Goal: Task Accomplishment & Management: Use online tool/utility

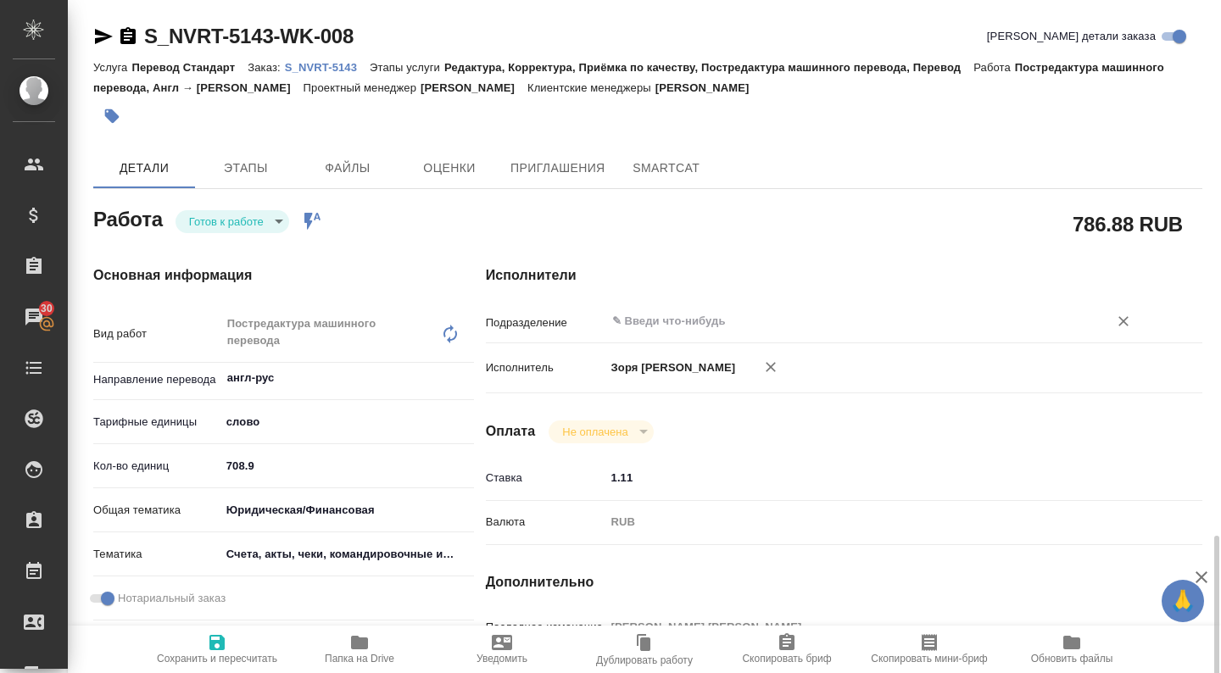
scroll to position [367, 0]
type textarea "x"
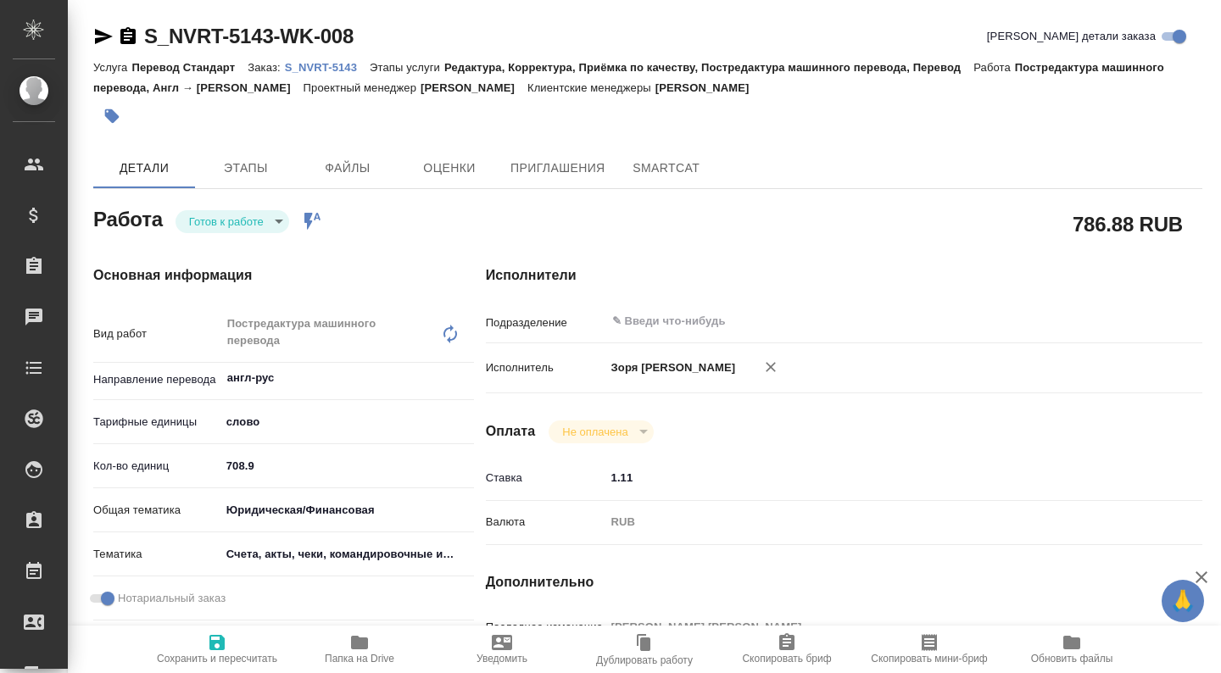
type textarea "x"
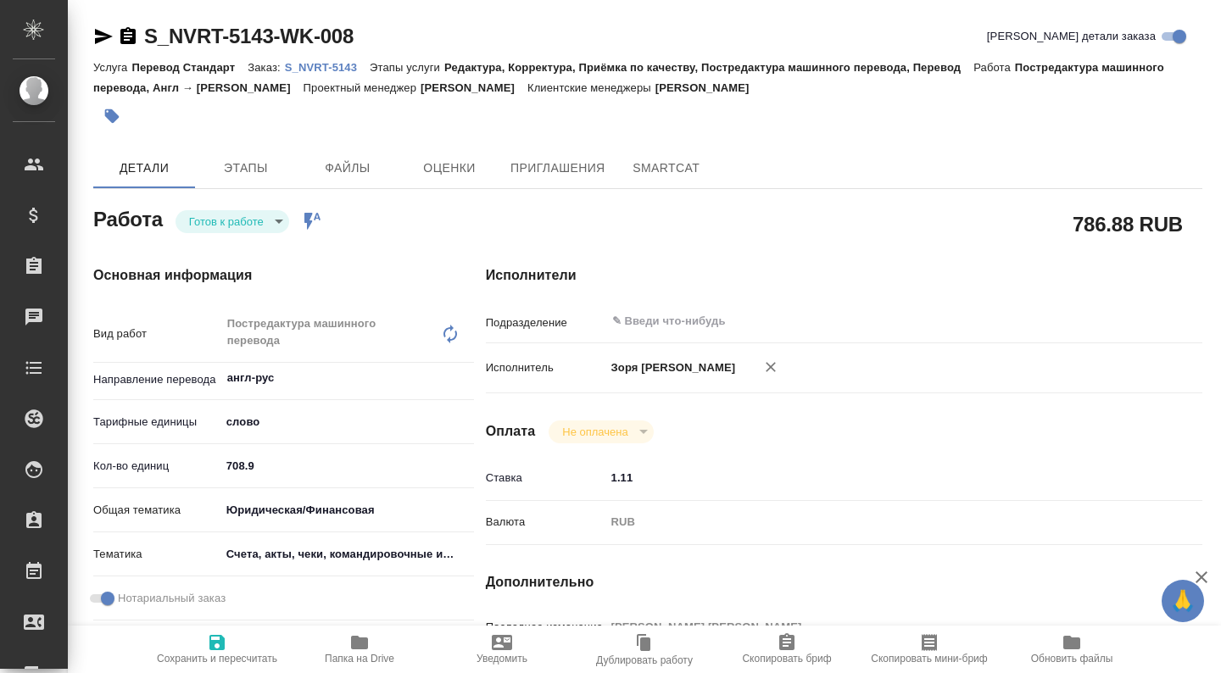
type textarea "x"
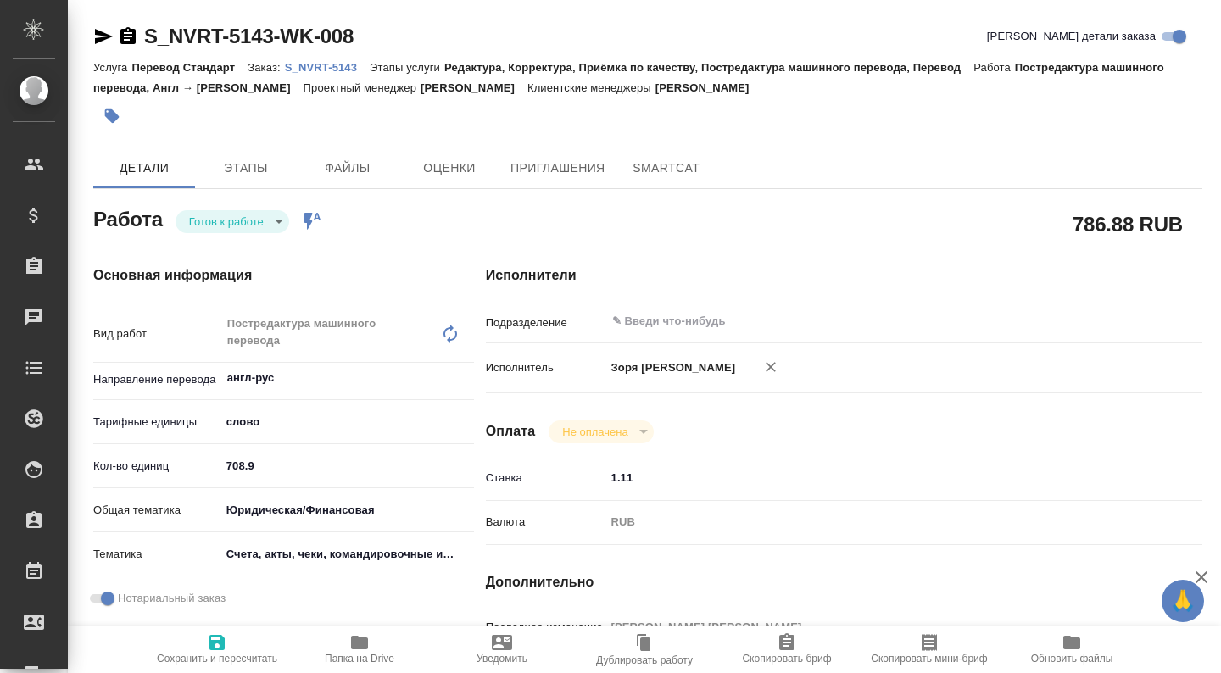
type textarea "x"
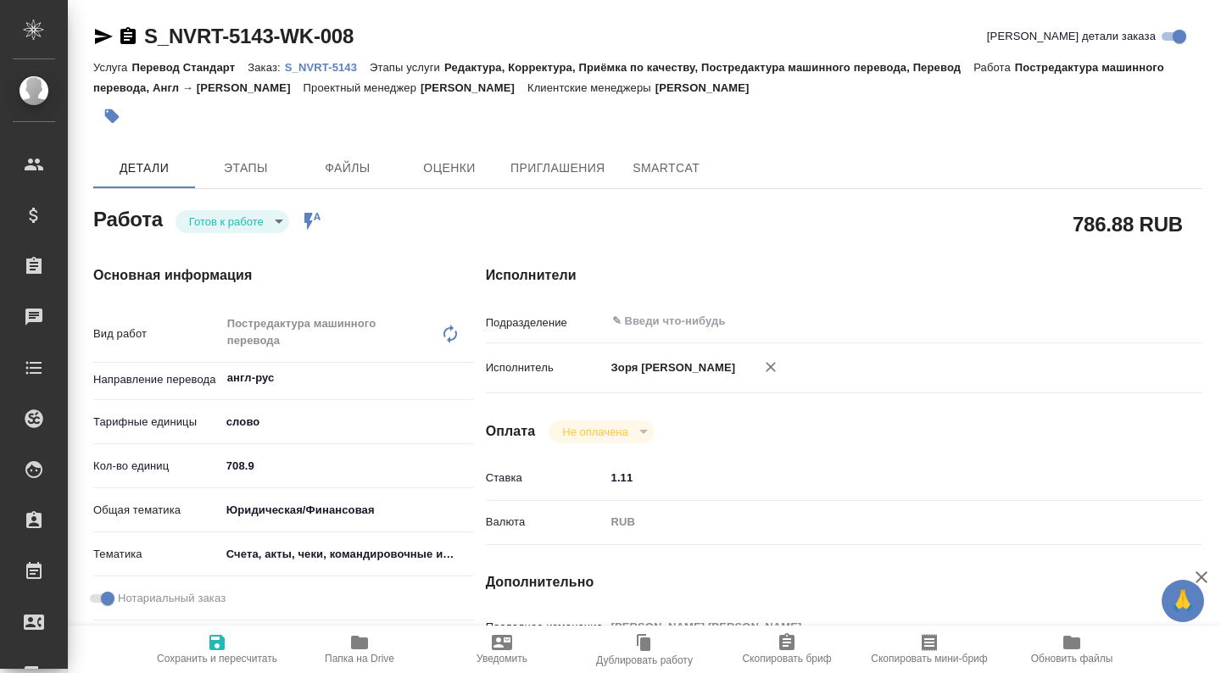
type textarea "x"
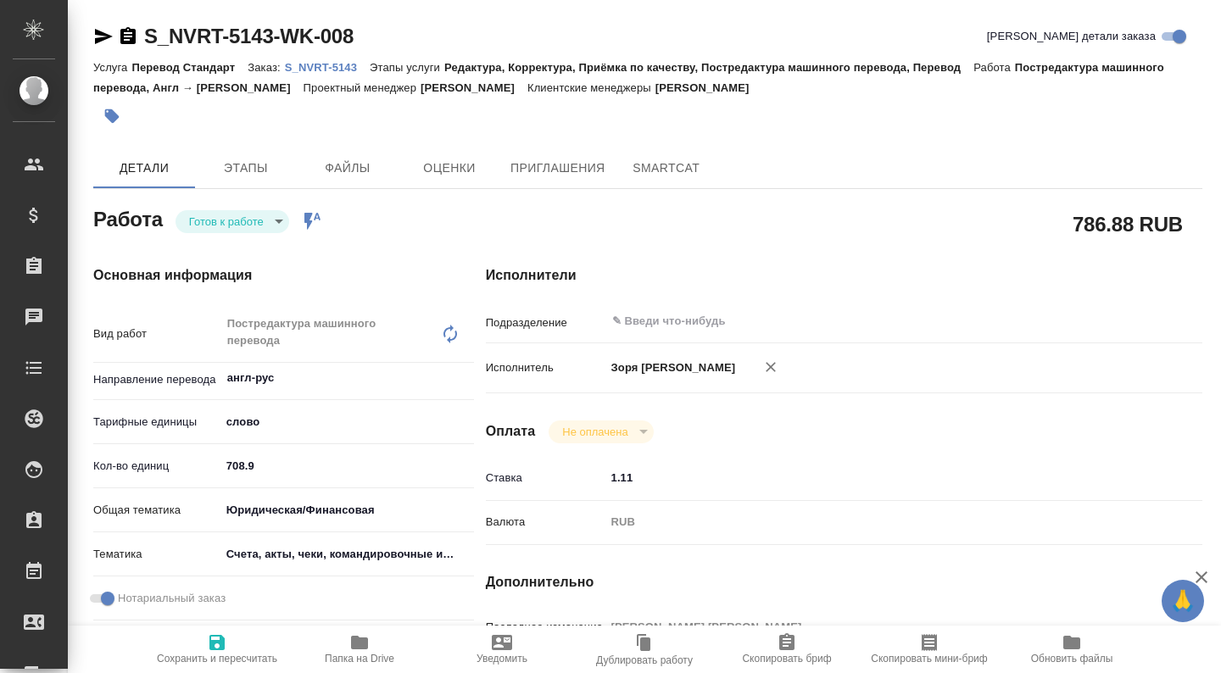
type textarea "x"
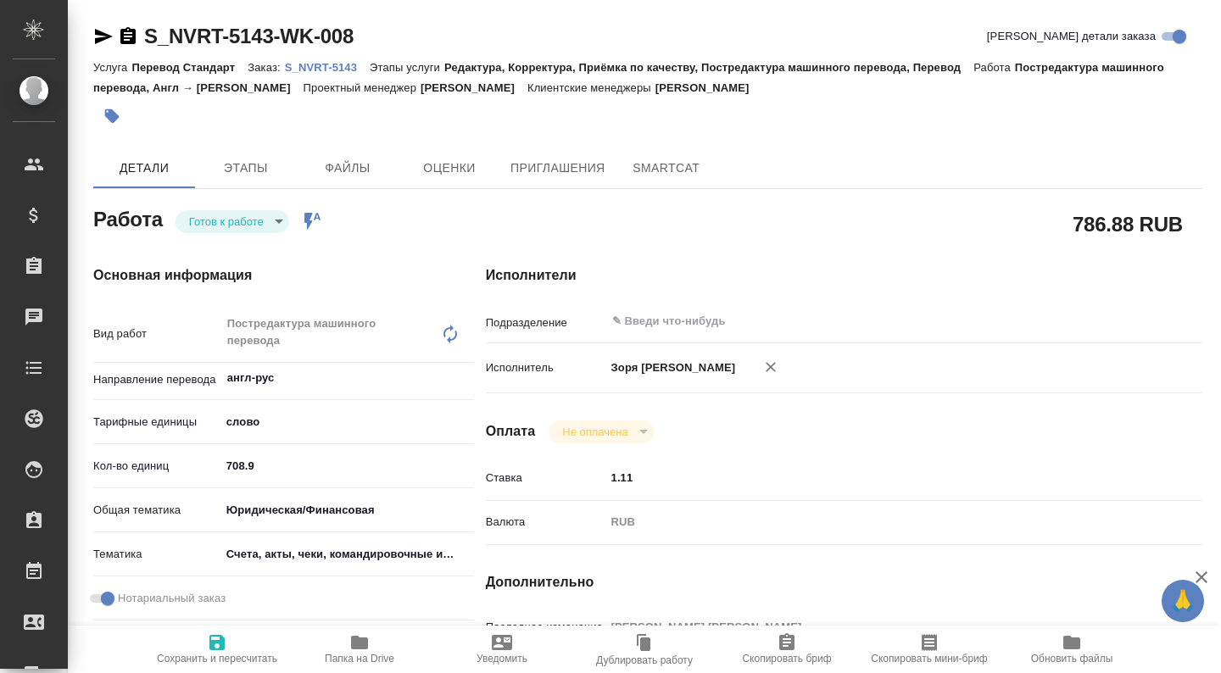
type textarea "x"
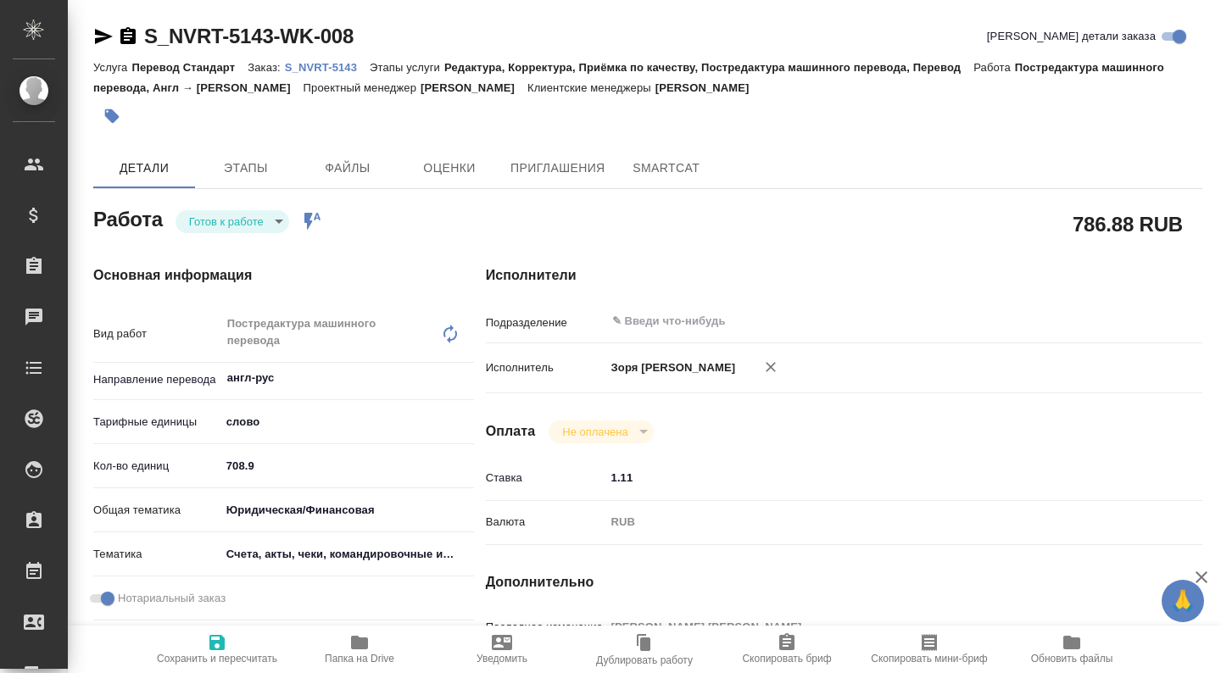
type textarea "x"
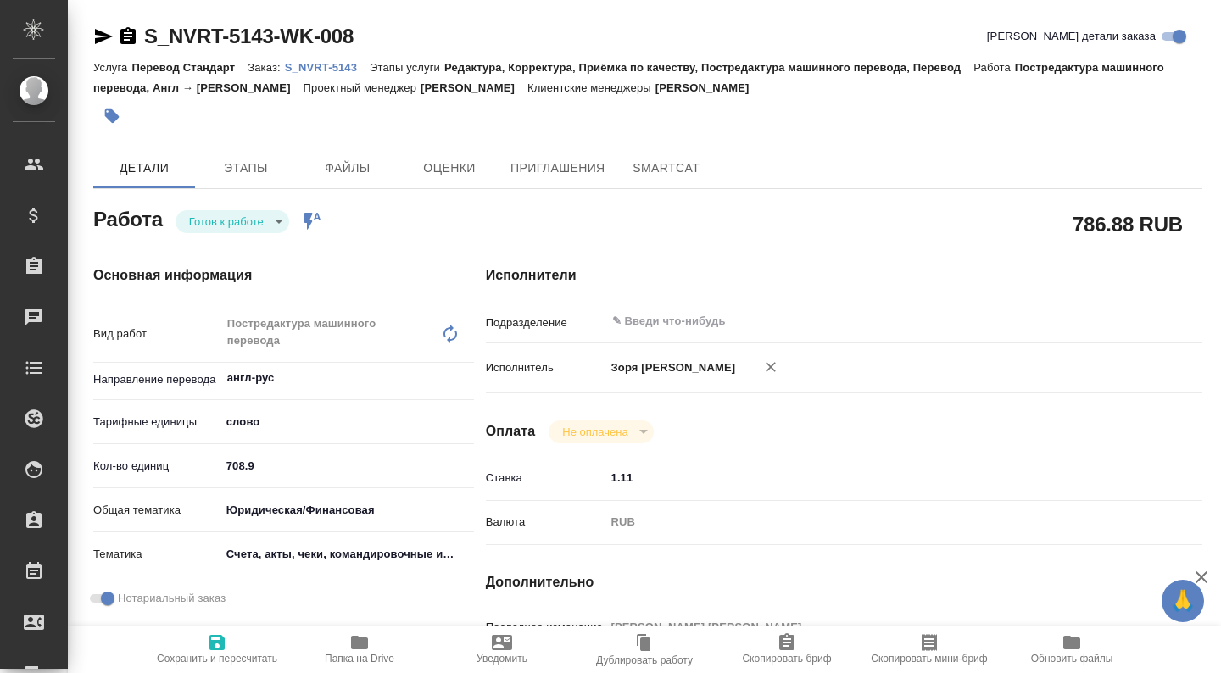
type textarea "x"
